Goal: Task Accomplishment & Management: Complete application form

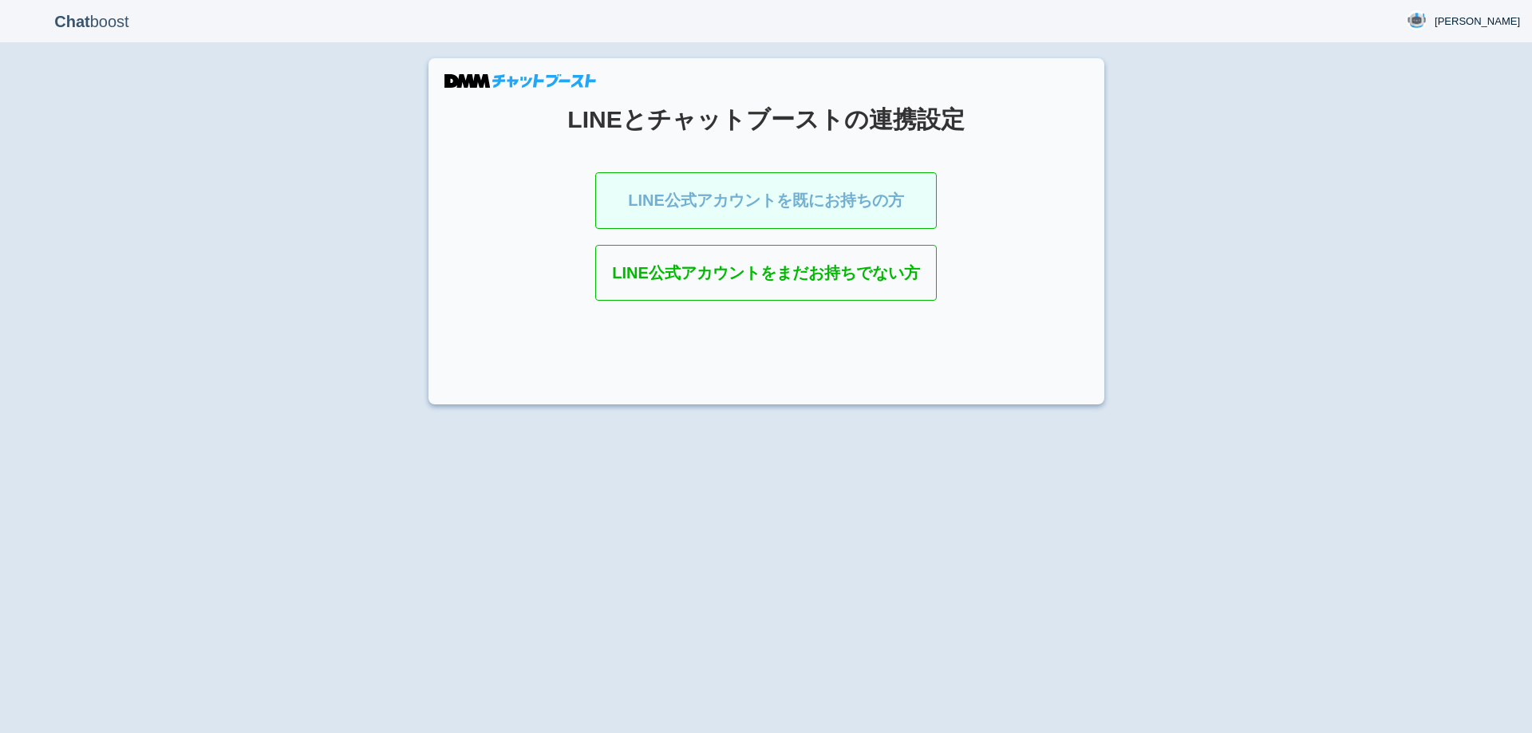
click at [782, 204] on link "LINE公式アカウントを既にお持ちの方" at bounding box center [766, 200] width 342 height 57
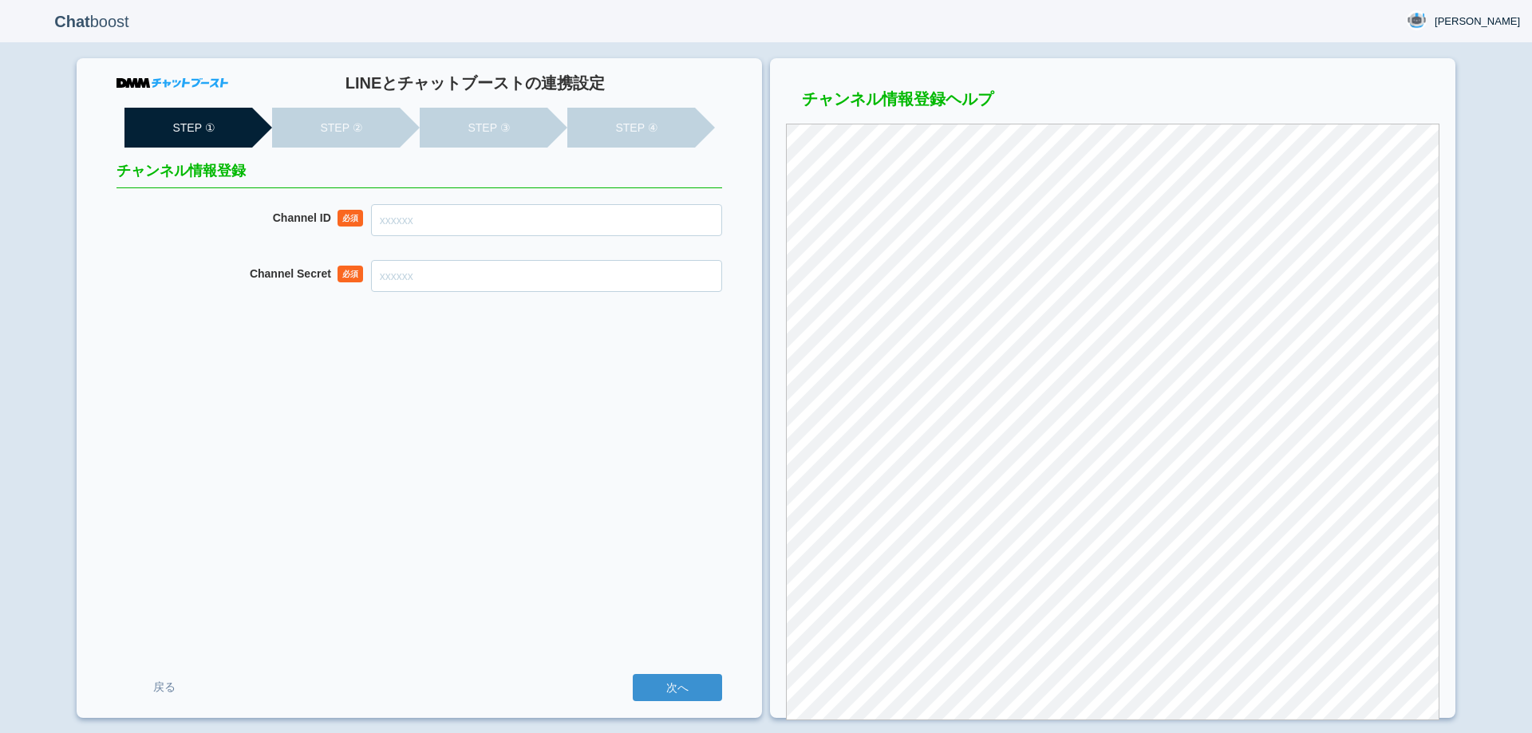
click at [588, 220] on input "Channel ID" at bounding box center [546, 220] width 351 height 32
paste input "2007909997"
type input "2007909997"
click at [611, 274] on input "Channel Secret" at bounding box center [546, 276] width 351 height 32
paste input "e2c83f2a70117afdb8129f2ebc778890"
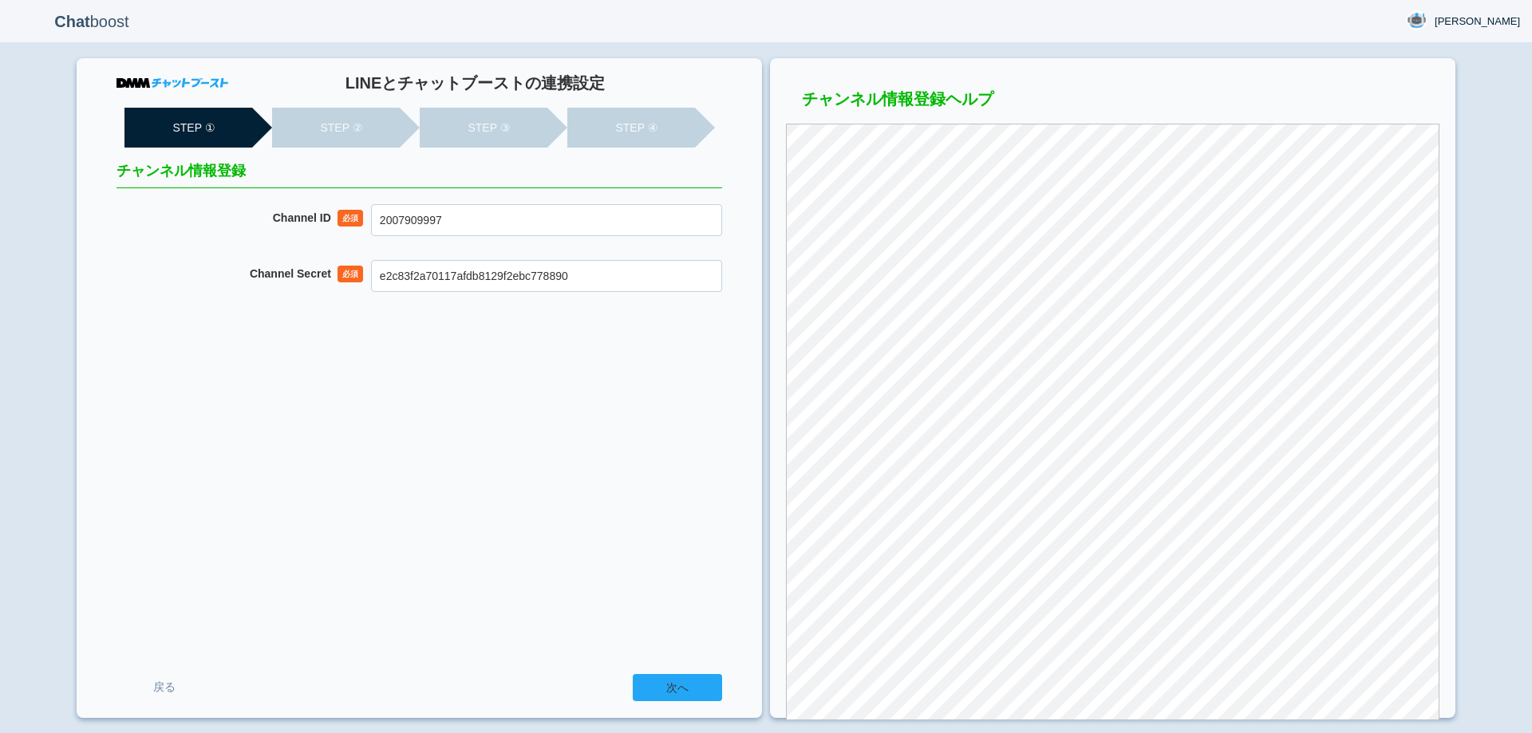
type input "e2c83f2a70117afdb8129f2ebc778890"
click at [701, 681] on input "次へ" at bounding box center [677, 687] width 89 height 27
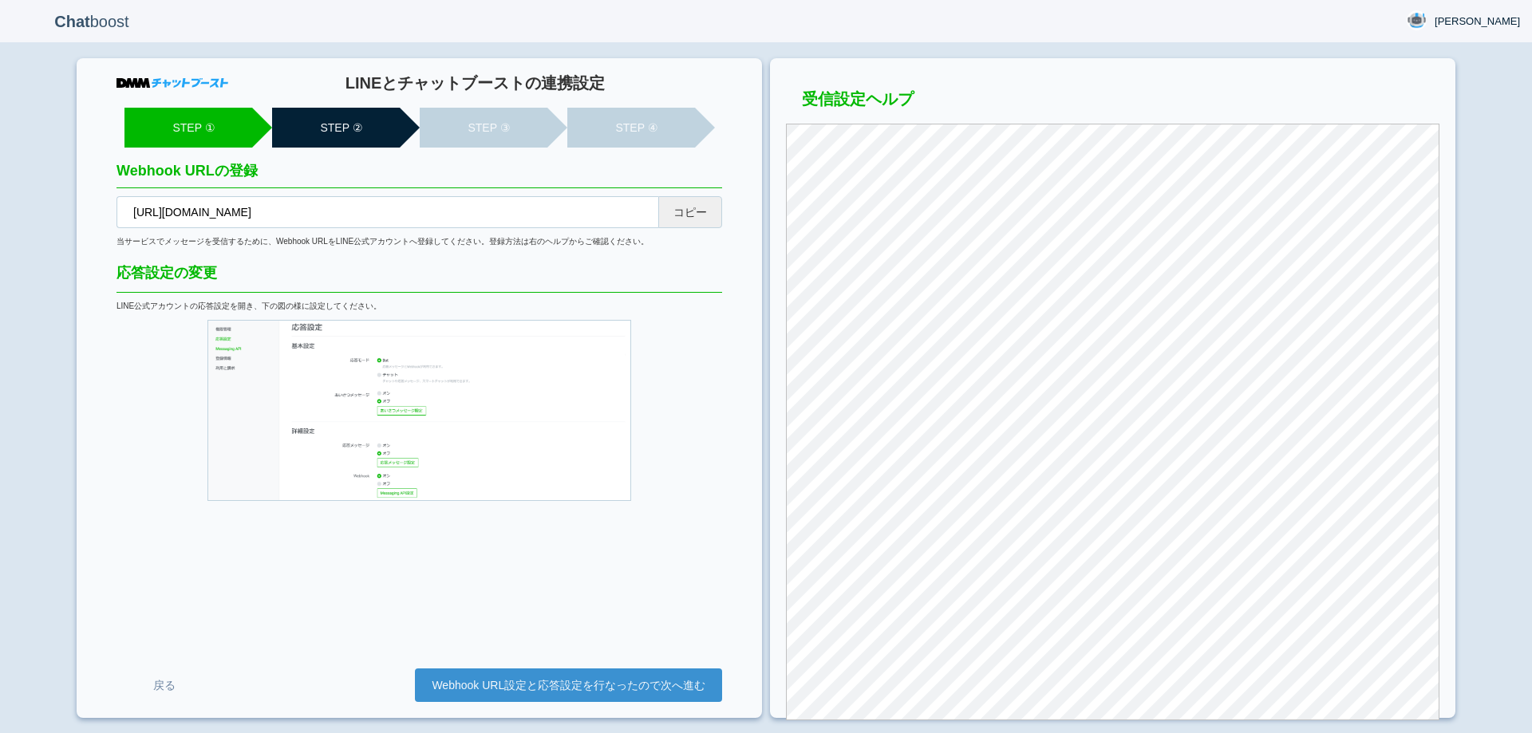
click at [693, 208] on button "コピー" at bounding box center [690, 212] width 64 height 32
click at [610, 679] on link "Webhook URL設定と応答設定を行なったので次へ進む" at bounding box center [568, 686] width 307 height 34
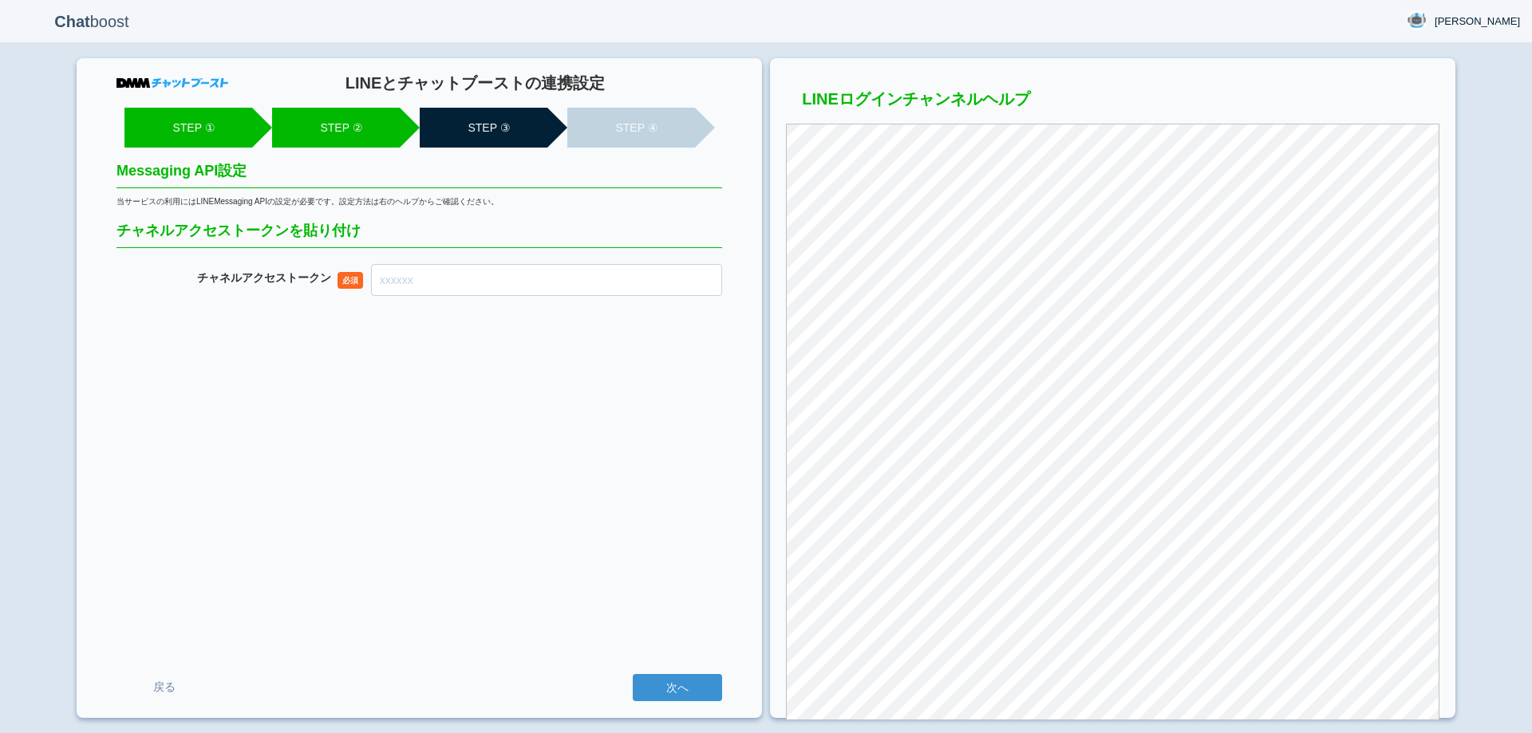
click at [595, 286] on input "チャネル アクセストークン" at bounding box center [546, 280] width 351 height 32
click at [602, 278] on input "チャネル アクセストークン" at bounding box center [546, 280] width 351 height 32
paste input "V5/9SfnRPoQovWEcgPWp1RPlXwU/PdRblxQ15EAmiMKEgBTsjdpTJaKr93TLVAe48rIPVvczdhB9X7/…"
type input "V5/9SfnRPoQovWEcgPWp1RPlXwU/PdRblxQ15EAmiMKEgBTsjdpTJaKr93TLVAe48rIPVvczdhB9X7/…"
click at [669, 686] on input "次へ" at bounding box center [677, 687] width 89 height 27
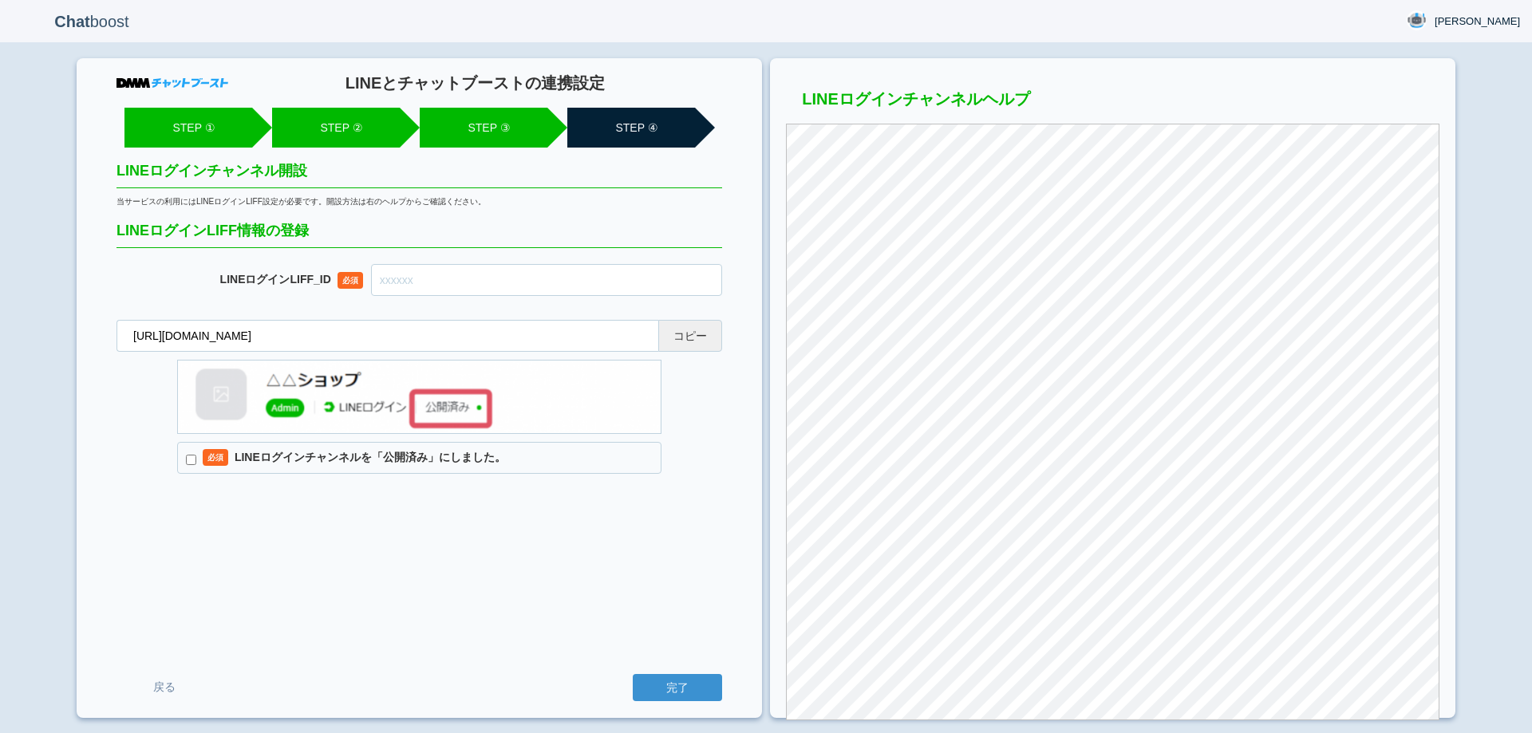
click at [681, 339] on button "コピー" at bounding box center [690, 336] width 64 height 32
click at [568, 284] on input "text" at bounding box center [546, 280] width 351 height 32
paste input "2007910008-EowWM5ZN"
type input "2007910008-EowWM5ZN"
click at [352, 464] on label "必須 LINEログインチャンネルを「公開済み」にしました。" at bounding box center [419, 458] width 484 height 32
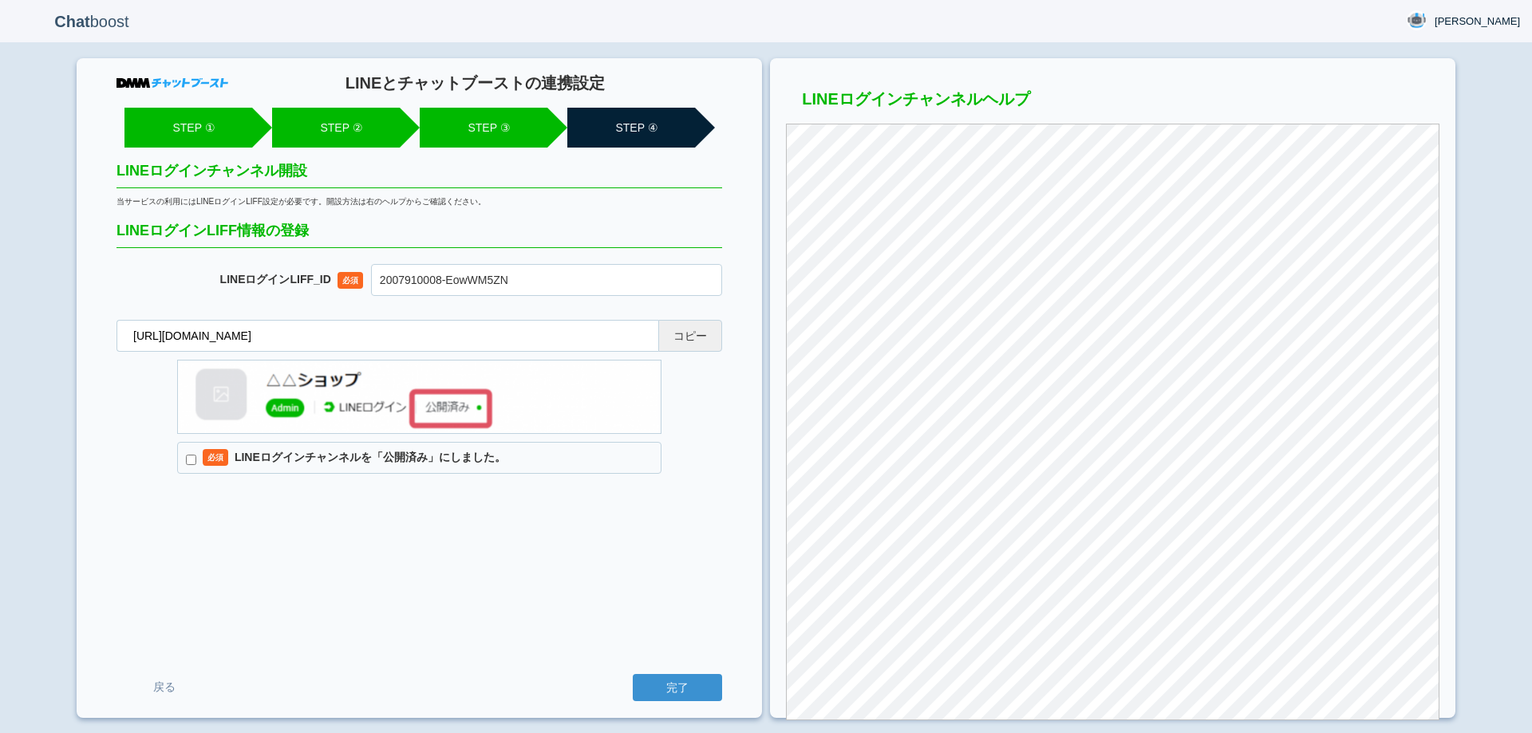
click at [196, 464] on input "必須 LINEログインチャンネルを「公開済み」にしました。" at bounding box center [191, 460] width 10 height 10
checkbox input "true"
click at [677, 700] on input "完了" at bounding box center [677, 687] width 89 height 27
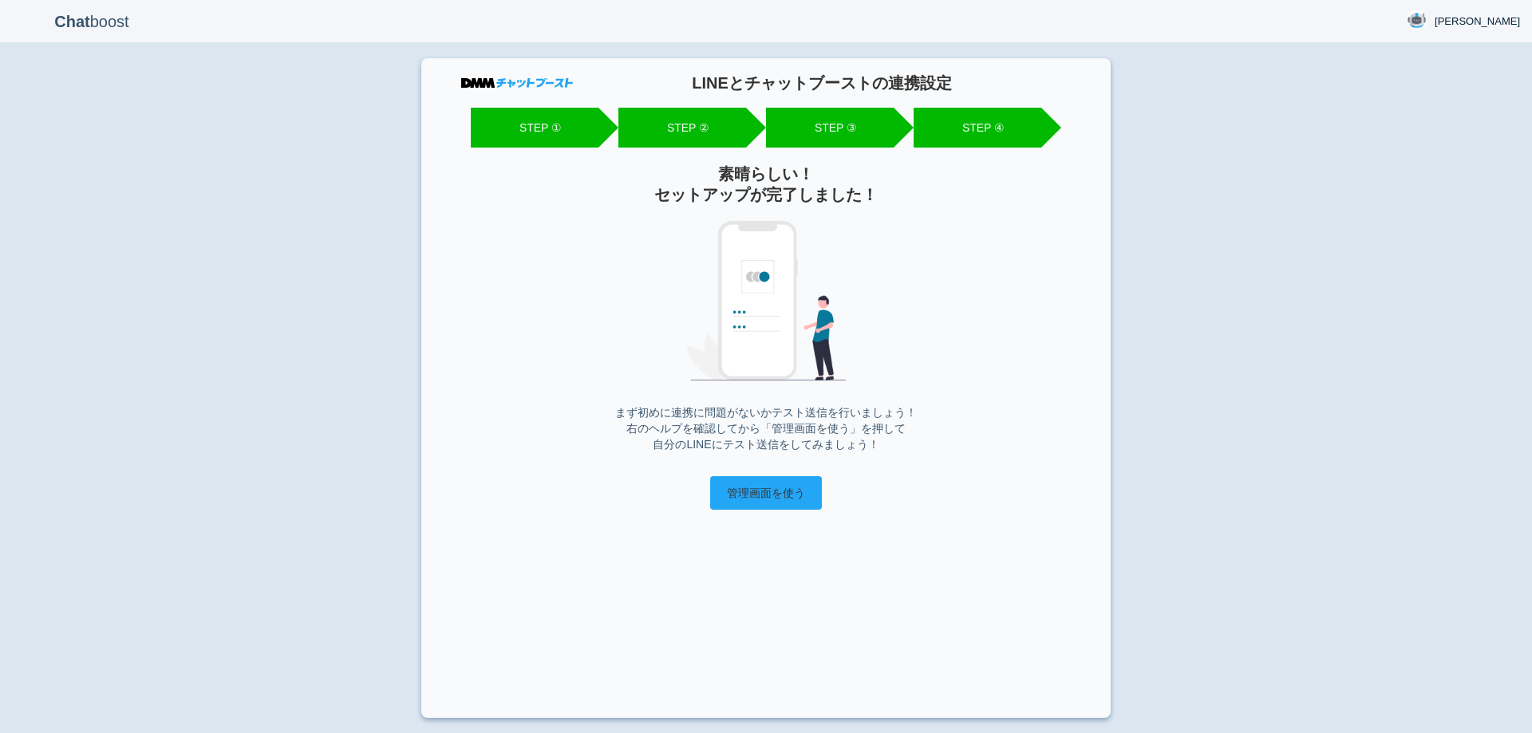
click at [772, 500] on input "管理画面を使う" at bounding box center [766, 493] width 112 height 34
